Goal: Navigation & Orientation: Understand site structure

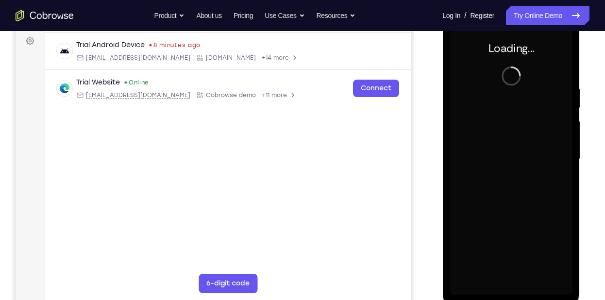
scroll to position [145, 0]
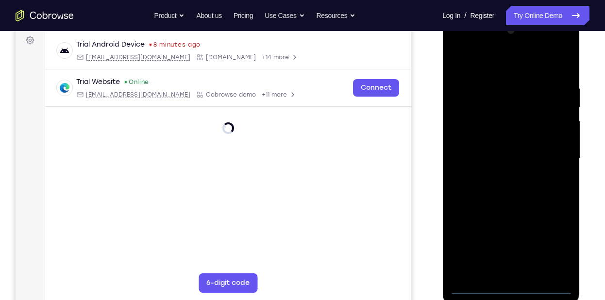
click at [509, 284] on div at bounding box center [511, 159] width 122 height 272
click at [510, 287] on div at bounding box center [511, 159] width 122 height 272
click at [545, 244] on div at bounding box center [511, 159] width 122 height 272
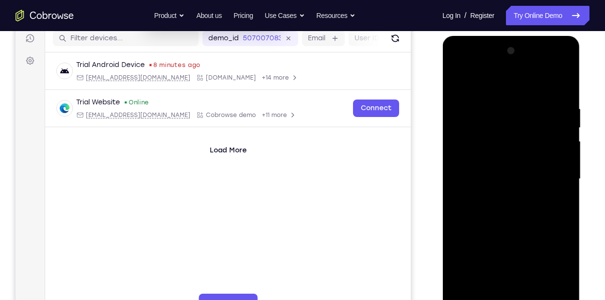
scroll to position [123, 0]
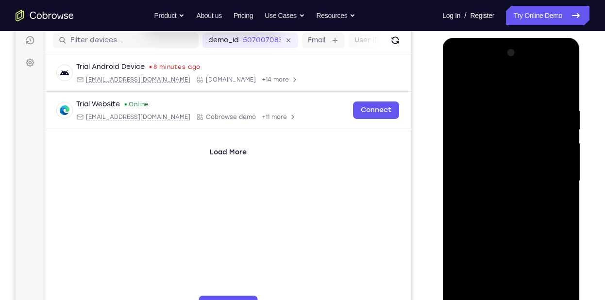
click at [498, 89] on div at bounding box center [511, 181] width 122 height 272
click at [550, 186] on div at bounding box center [511, 181] width 122 height 272
click at [496, 194] on div at bounding box center [511, 181] width 122 height 272
click at [515, 172] on div at bounding box center [511, 181] width 122 height 272
click at [513, 163] on div at bounding box center [511, 181] width 122 height 272
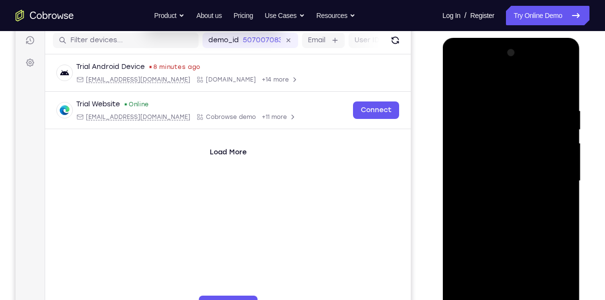
click at [523, 183] on div at bounding box center [511, 181] width 122 height 272
click at [543, 212] on div at bounding box center [511, 181] width 122 height 272
click at [520, 224] on div at bounding box center [511, 181] width 122 height 272
drag, startPoint x: 529, startPoint y: 246, endPoint x: 536, endPoint y: 191, distance: 55.9
click at [536, 191] on div at bounding box center [511, 181] width 122 height 272
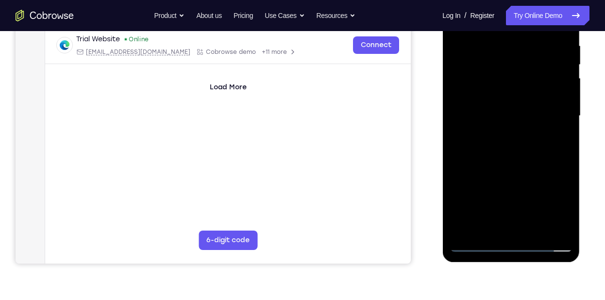
scroll to position [189, 0]
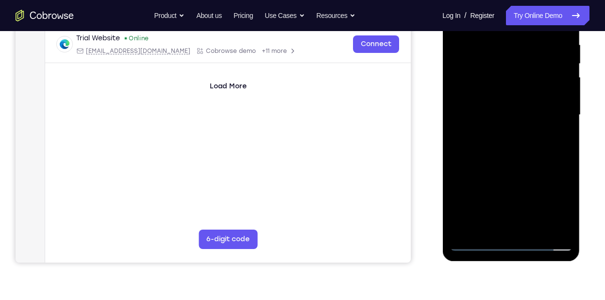
click at [533, 231] on div at bounding box center [511, 115] width 122 height 272
click at [509, 165] on div at bounding box center [511, 115] width 122 height 272
click at [472, 238] on div at bounding box center [511, 115] width 122 height 272
click at [500, 125] on div at bounding box center [511, 115] width 122 height 272
click at [460, 206] on div at bounding box center [511, 115] width 122 height 272
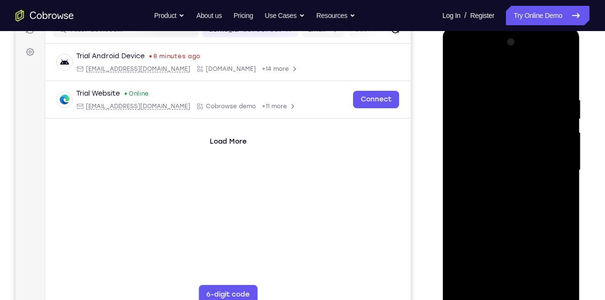
scroll to position [133, 0]
click at [476, 148] on div at bounding box center [511, 171] width 122 height 272
click at [563, 150] on div at bounding box center [511, 171] width 122 height 272
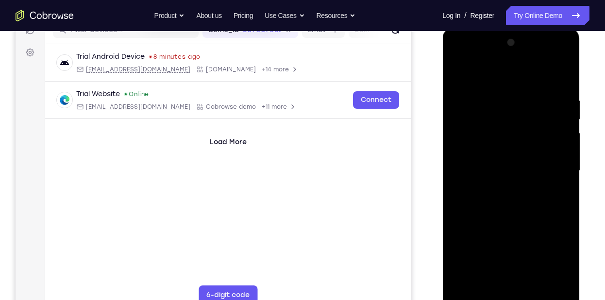
click at [563, 150] on div at bounding box center [511, 171] width 122 height 272
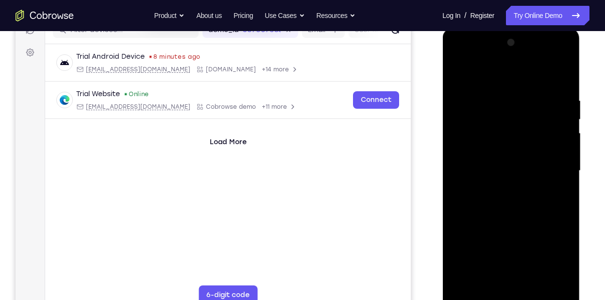
click at [563, 150] on div at bounding box center [511, 171] width 122 height 272
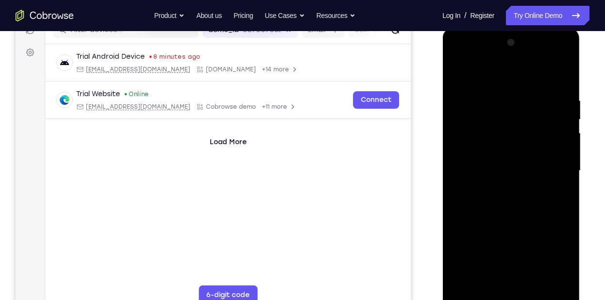
click at [563, 150] on div at bounding box center [511, 171] width 122 height 272
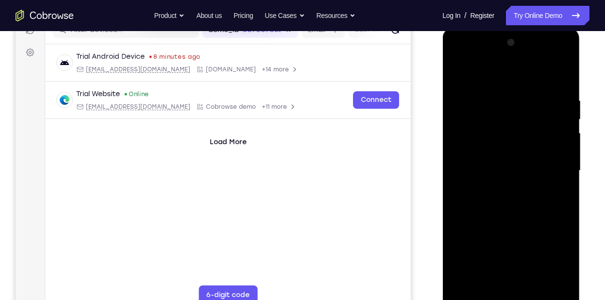
click at [563, 150] on div at bounding box center [511, 171] width 122 height 272
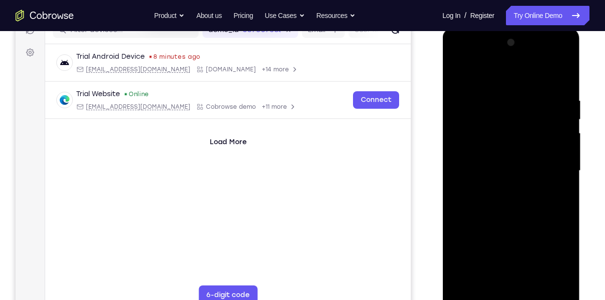
click at [563, 150] on div at bounding box center [511, 171] width 122 height 272
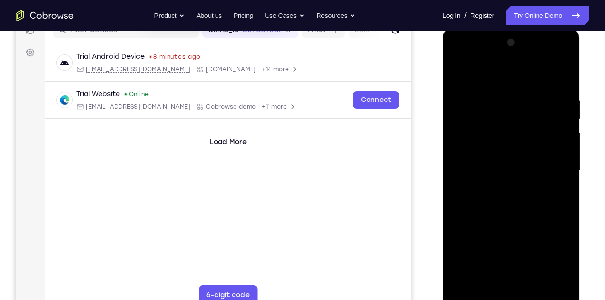
click at [563, 150] on div at bounding box center [511, 171] width 122 height 272
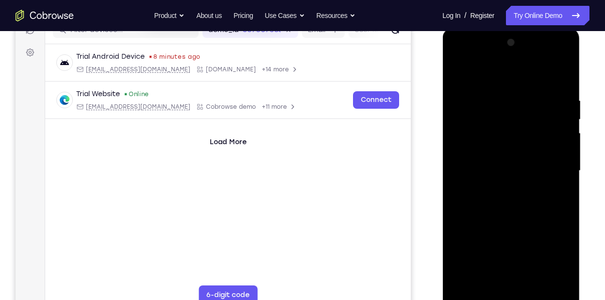
click at [563, 150] on div at bounding box center [511, 171] width 122 height 272
click at [565, 50] on div at bounding box center [511, 171] width 122 height 272
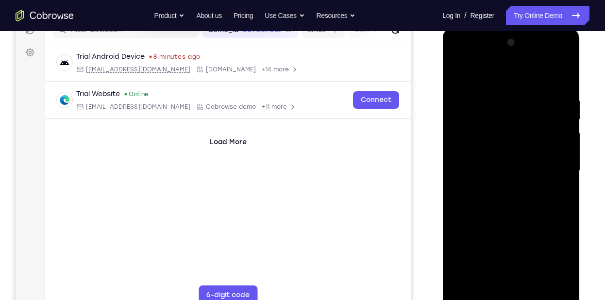
click at [460, 66] on div at bounding box center [511, 171] width 122 height 272
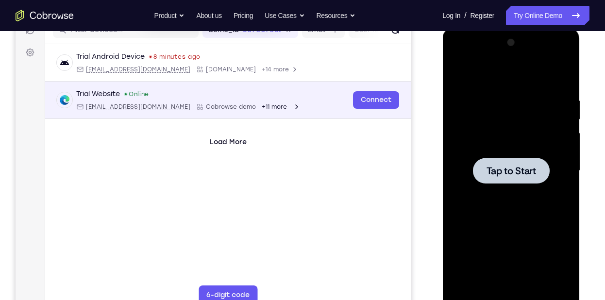
scroll to position [0, 0]
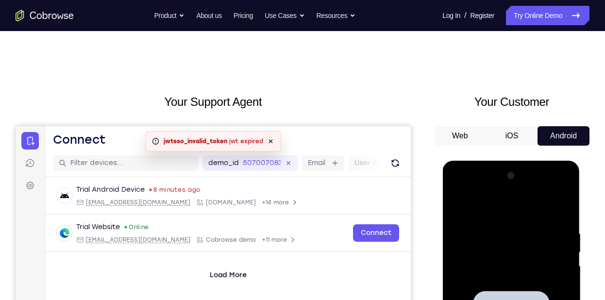
drag, startPoint x: 491, startPoint y: 263, endPoint x: 495, endPoint y: 245, distance: 17.9
click at [495, 245] on div at bounding box center [511, 304] width 122 height 272
